Goal: Task Accomplishment & Management: Manage account settings

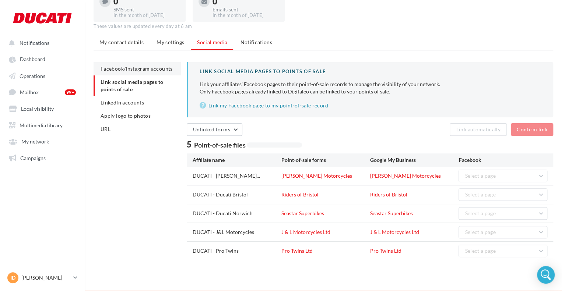
click at [125, 70] on span "Facebook/Instagram accounts" at bounding box center [137, 69] width 72 height 6
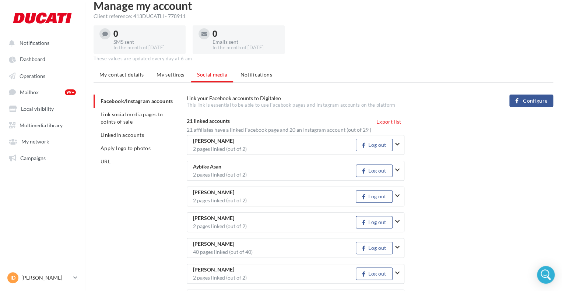
scroll to position [44, 0]
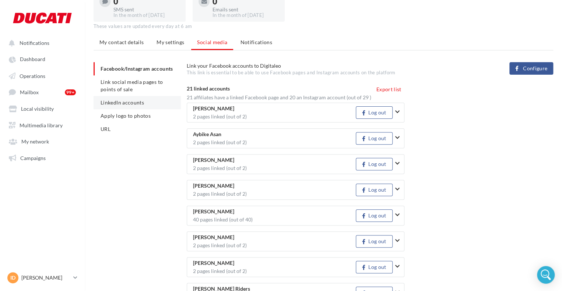
click at [128, 96] on li "LinkedIn accounts" at bounding box center [137, 102] width 87 height 13
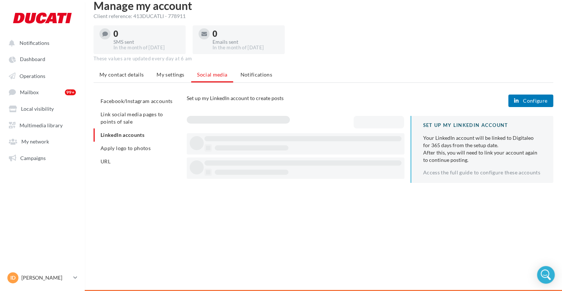
scroll to position [44, 0]
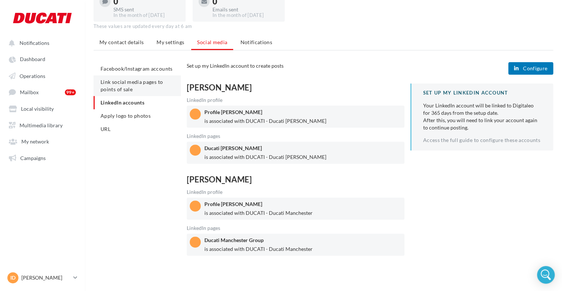
click at [127, 83] on span "Link social media pages to points of sale" at bounding box center [132, 86] width 62 height 14
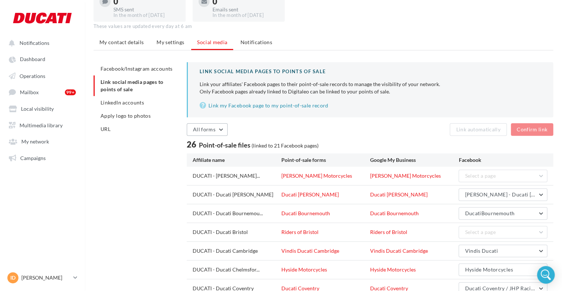
click at [207, 127] on span "All forms" at bounding box center [204, 129] width 22 height 6
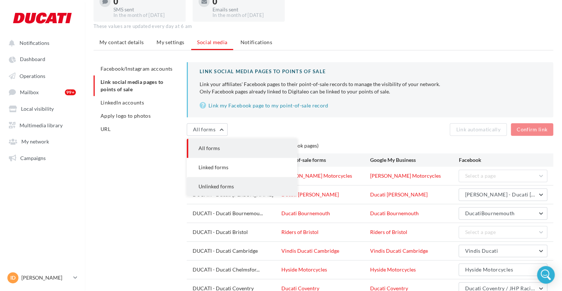
click at [215, 180] on button "Unlinked forms" at bounding box center [242, 186] width 111 height 19
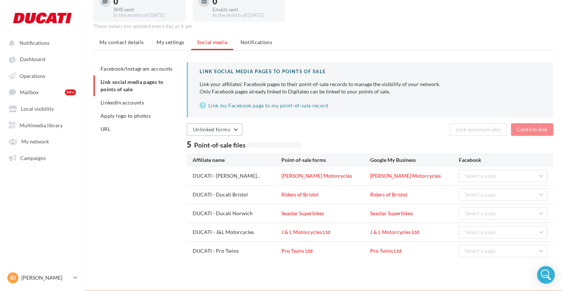
click at [227, 127] on span "Unlinked forms" at bounding box center [211, 129] width 37 height 6
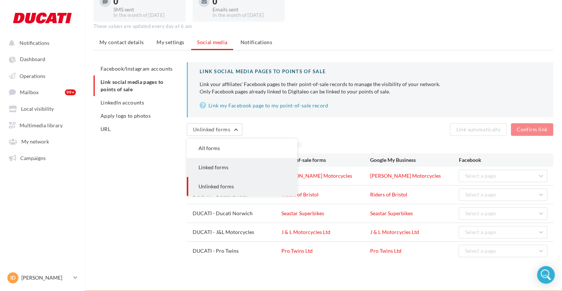
click at [237, 171] on button "Linked forms" at bounding box center [242, 167] width 111 height 19
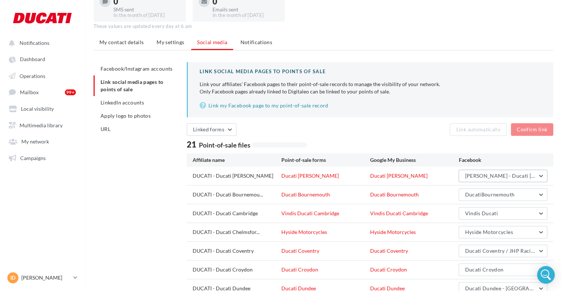
click at [519, 179] on button "[PERSON_NAME] - Ducati [PERSON_NAME]" at bounding box center [503, 176] width 89 height 13
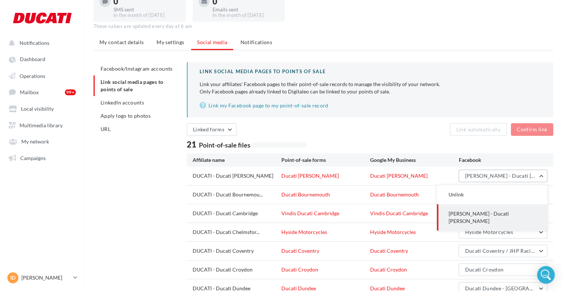
click at [519, 179] on button "[PERSON_NAME] - Ducati [PERSON_NAME]" at bounding box center [503, 176] width 89 height 13
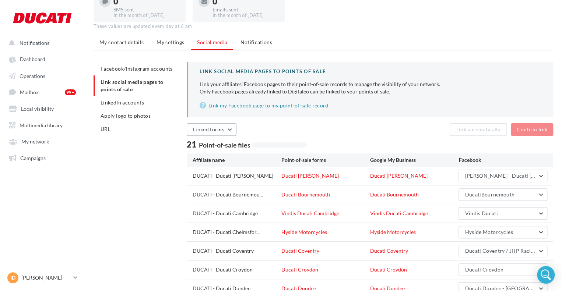
click at [213, 131] on span "Linked forms" at bounding box center [208, 129] width 31 height 6
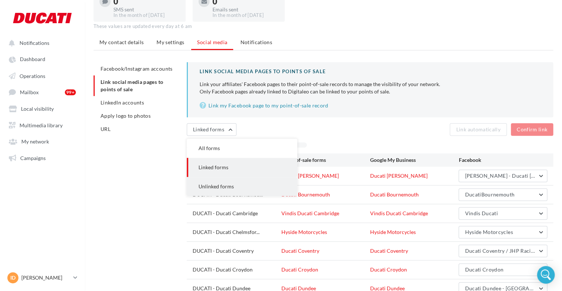
click at [215, 186] on span "Unlinked forms" at bounding box center [216, 186] width 35 height 6
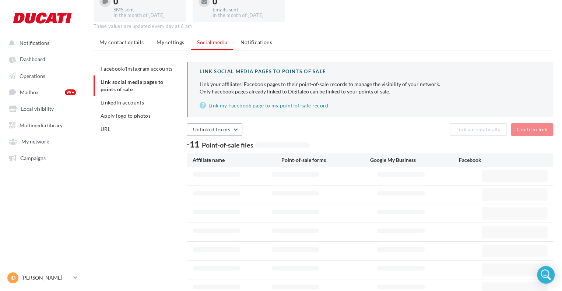
click at [227, 129] on span "Unlinked forms" at bounding box center [211, 129] width 37 height 6
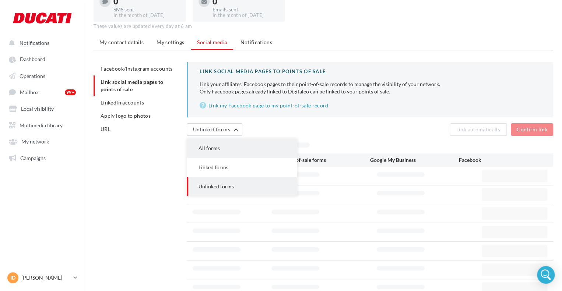
click at [225, 148] on button "All forms" at bounding box center [242, 148] width 111 height 19
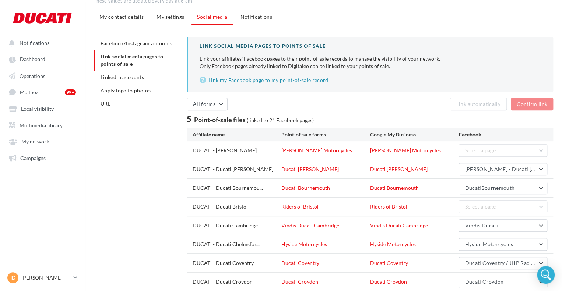
scroll to position [81, 0]
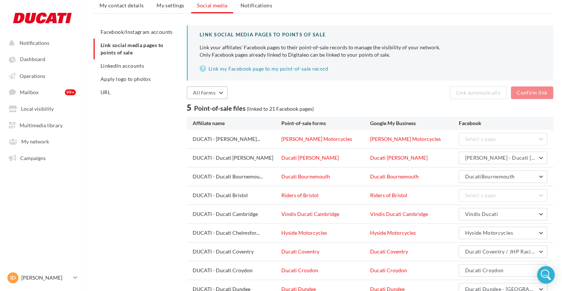
click at [208, 90] on span "All forms" at bounding box center [204, 93] width 22 height 6
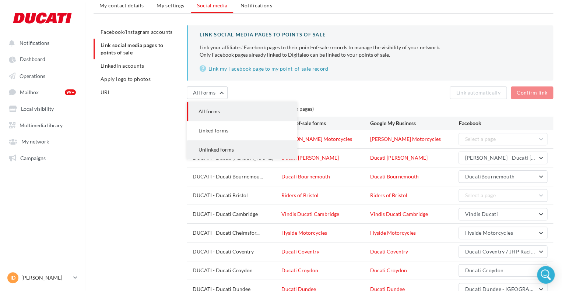
click at [218, 156] on button "Unlinked forms" at bounding box center [242, 149] width 111 height 19
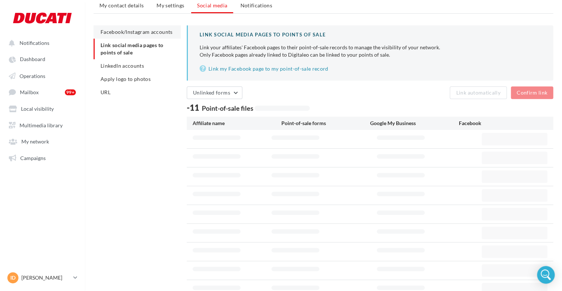
click at [111, 35] on li "Facebook/Instagram accounts" at bounding box center [137, 31] width 87 height 13
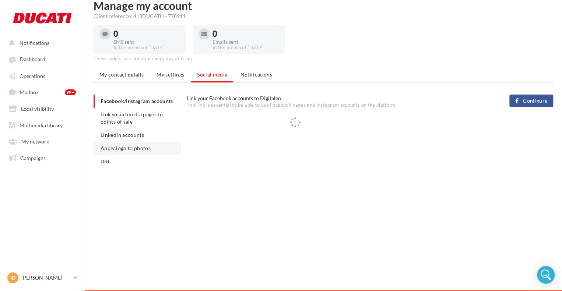
scroll to position [81, 0]
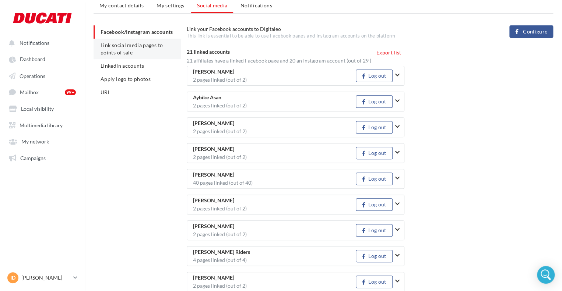
click at [132, 49] on li "Link social media pages to points of sale" at bounding box center [137, 49] width 87 height 21
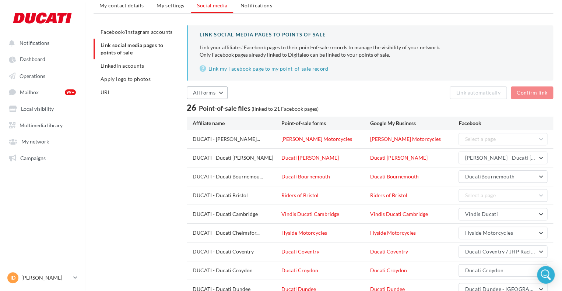
drag, startPoint x: 224, startPoint y: 108, endPoint x: 221, endPoint y: 95, distance: 12.5
click at [221, 94] on button "All forms" at bounding box center [207, 93] width 41 height 13
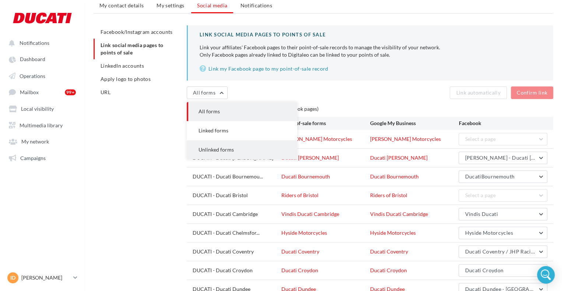
click at [223, 143] on button "Unlinked forms" at bounding box center [242, 149] width 111 height 19
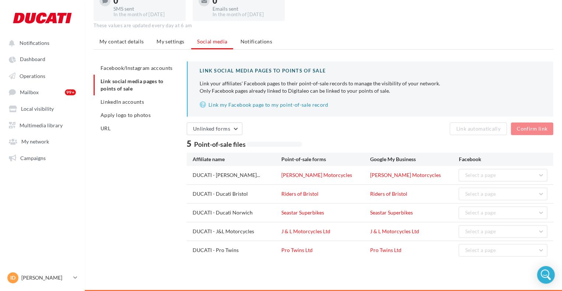
scroll to position [44, 0]
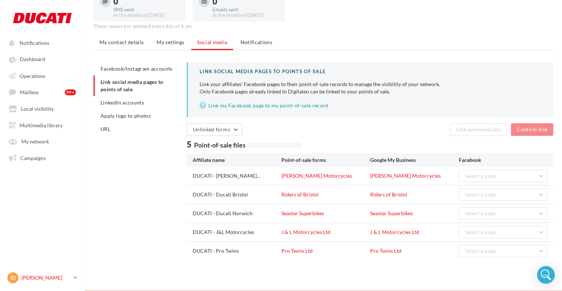
click at [35, 280] on p "[PERSON_NAME]" at bounding box center [45, 277] width 49 height 7
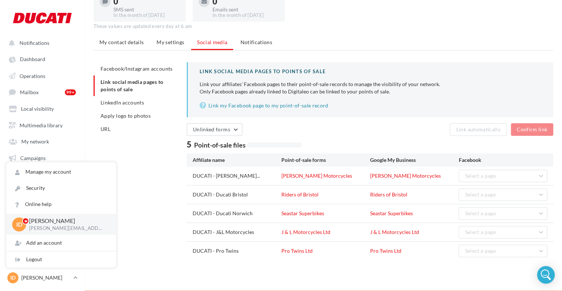
drag, startPoint x: 124, startPoint y: 68, endPoint x: 136, endPoint y: 64, distance: 13.0
click at [124, 68] on span "Facebook/Instagram accounts" at bounding box center [137, 69] width 72 height 6
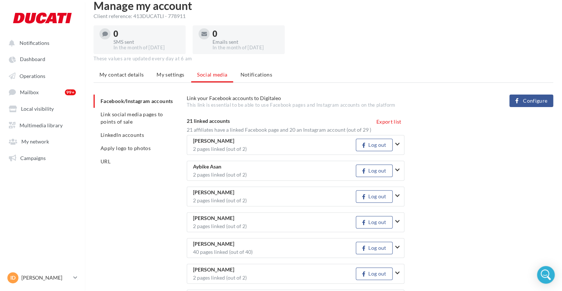
scroll to position [81, 0]
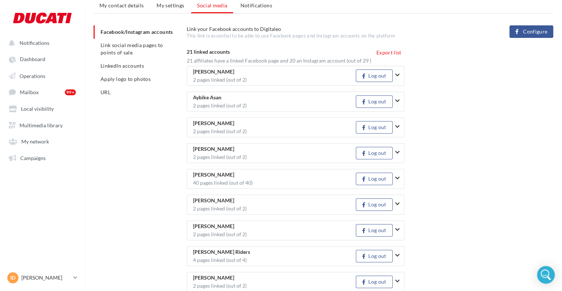
click at [515, 33] on button "Configure" at bounding box center [531, 31] width 44 height 13
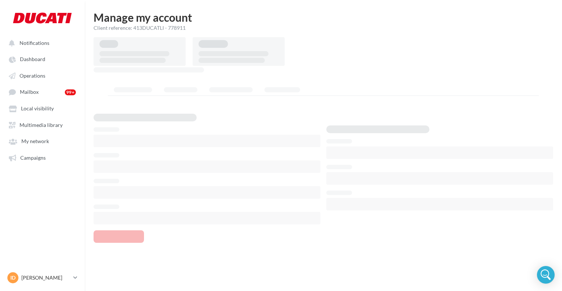
scroll to position [12, 0]
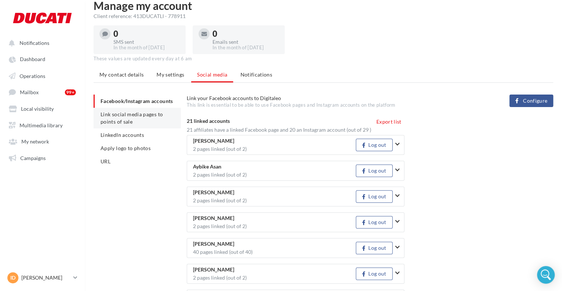
click at [136, 125] on li "Link social media pages to points of sale" at bounding box center [137, 118] width 87 height 21
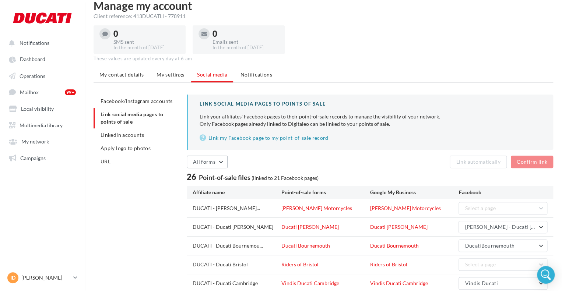
click at [207, 162] on span "All forms" at bounding box center [204, 162] width 22 height 6
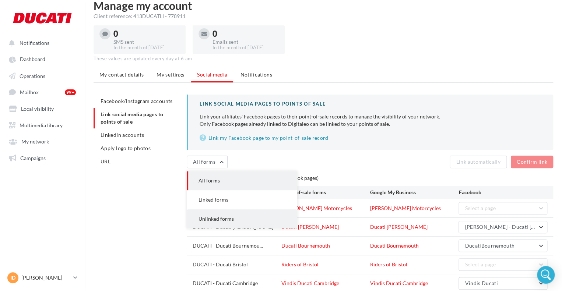
click at [218, 218] on span "Unlinked forms" at bounding box center [216, 219] width 35 height 6
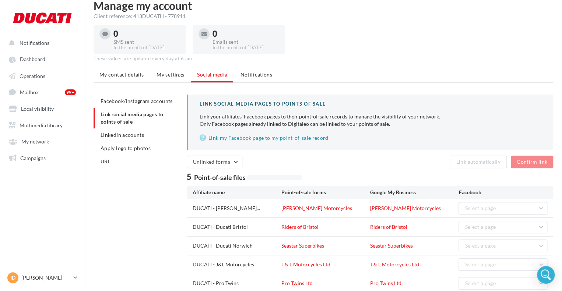
scroll to position [44, 0]
